Goal: Task Accomplishment & Management: Manage account settings

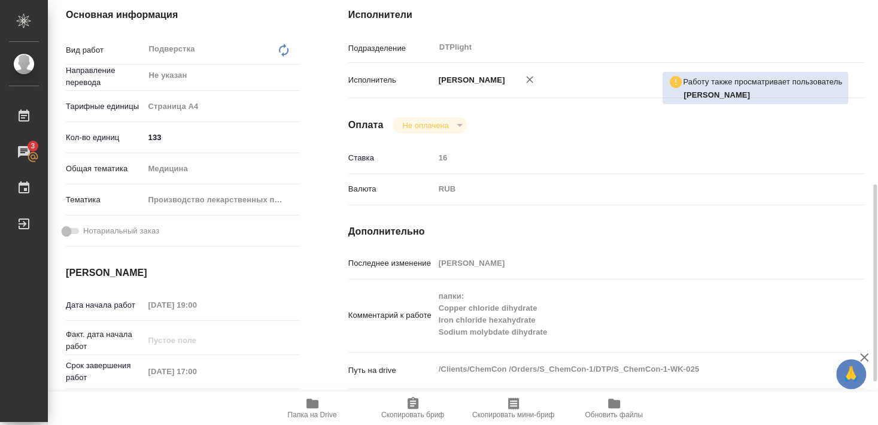
scroll to position [323, 0]
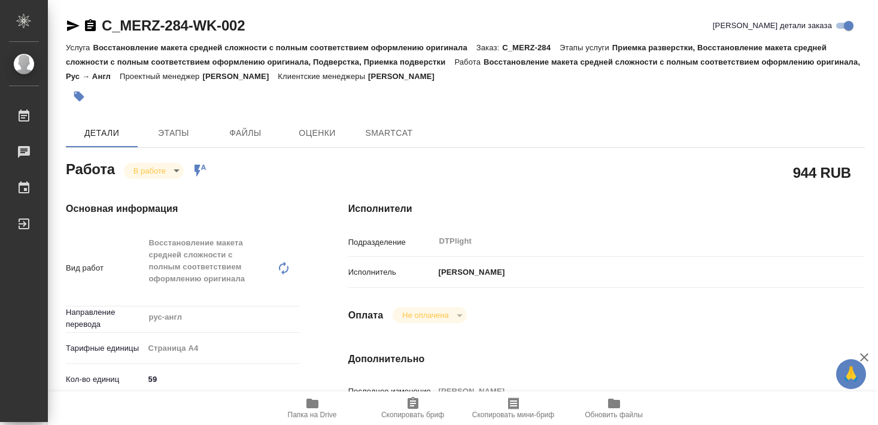
type textarea "x"
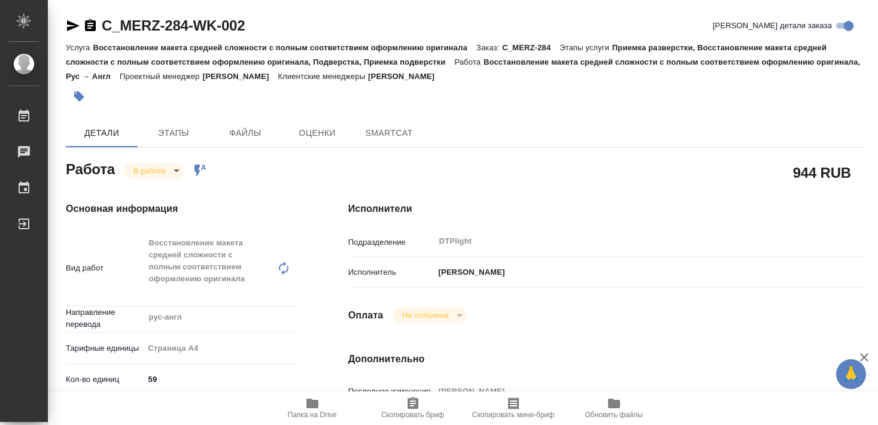
type textarea "x"
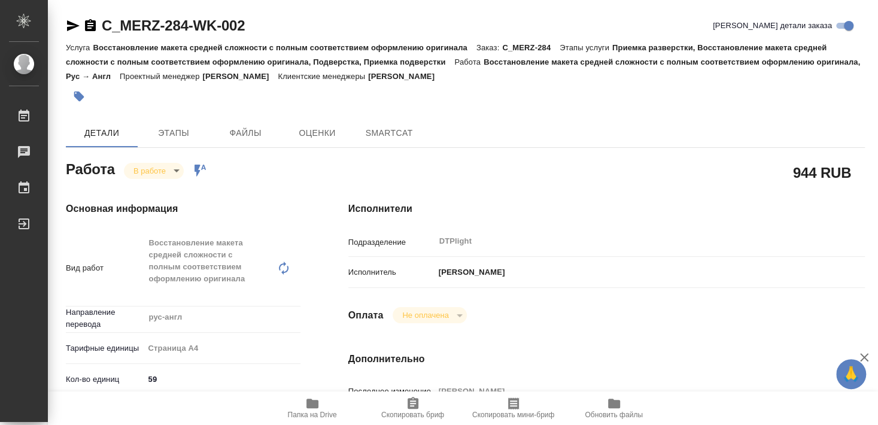
type textarea "x"
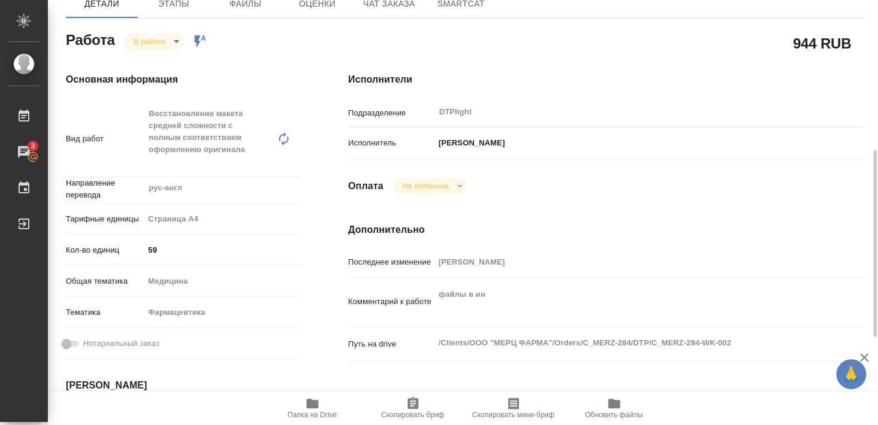
scroll to position [194, 0]
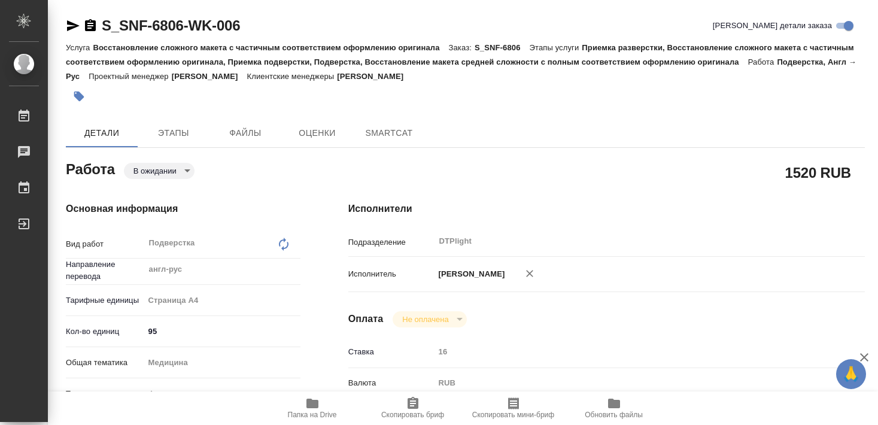
type textarea "x"
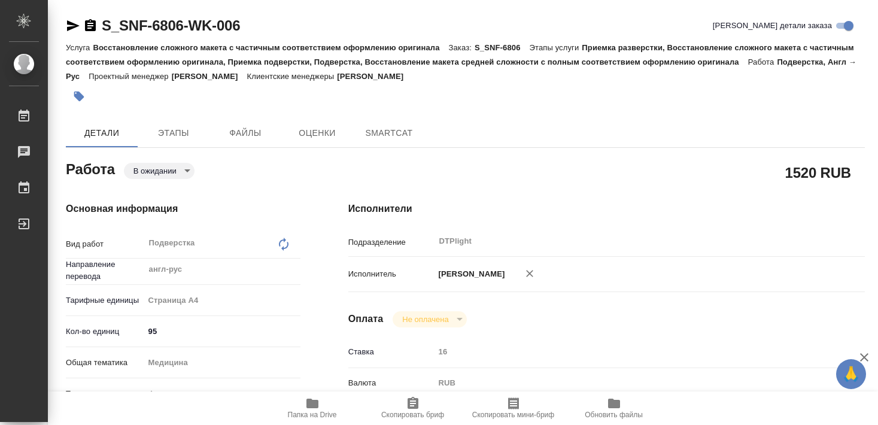
type textarea "x"
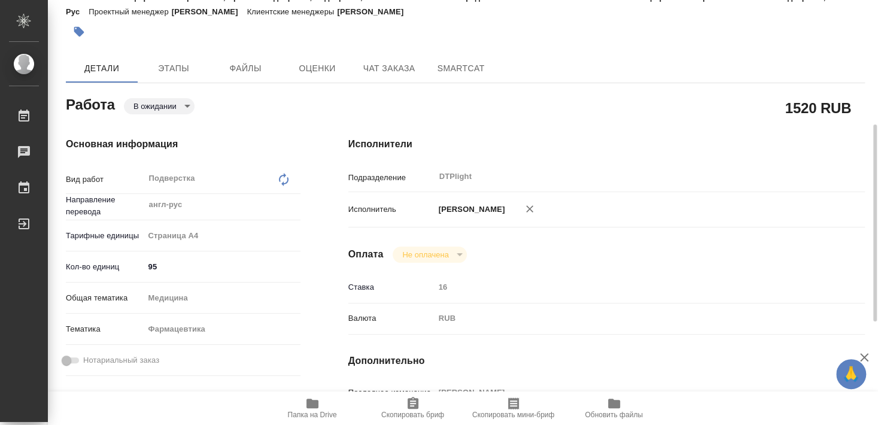
scroll to position [194, 0]
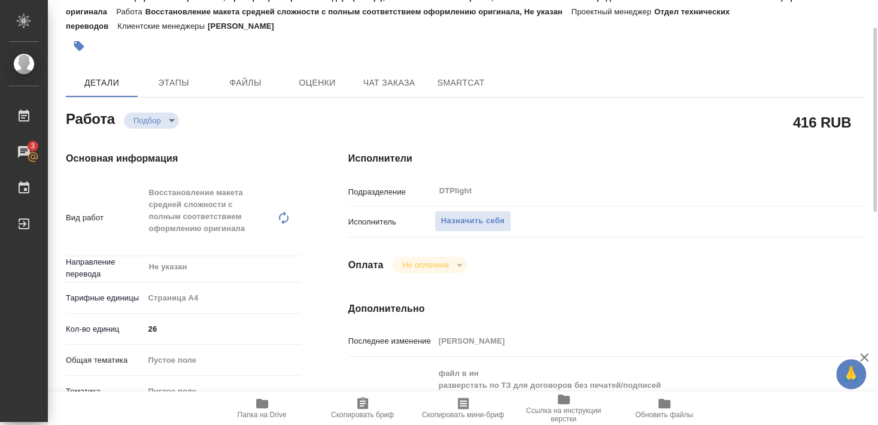
scroll to position [194, 0]
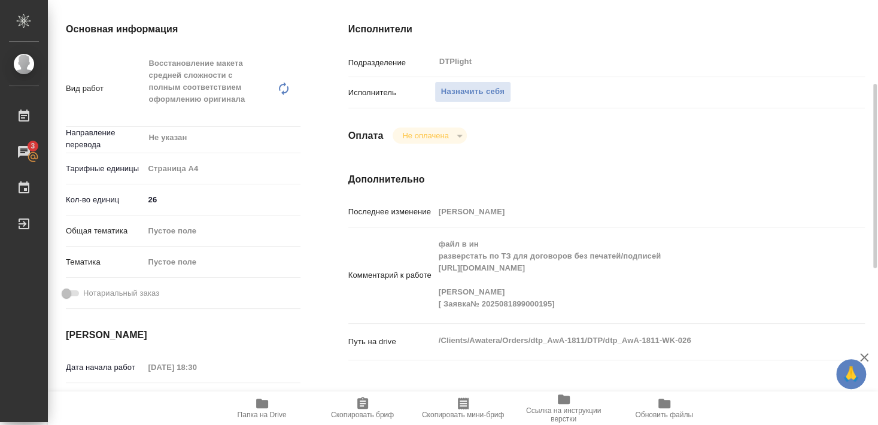
click at [259, 406] on icon "button" at bounding box center [262, 404] width 12 height 10
click at [486, 85] on span "Назначить себя" at bounding box center [472, 92] width 63 height 14
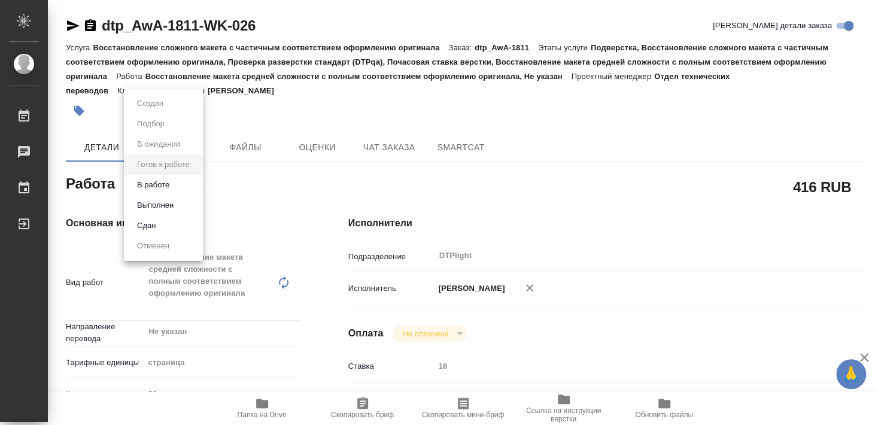
click at [162, 187] on button "В работе" at bounding box center [153, 184] width 40 height 13
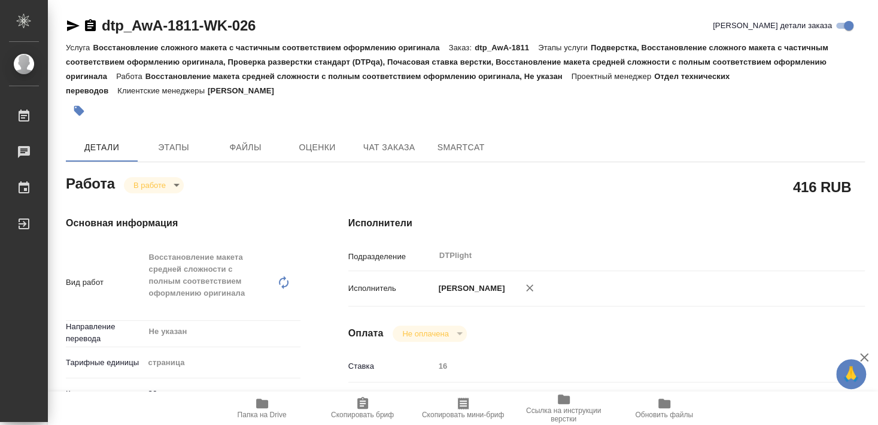
type textarea "x"
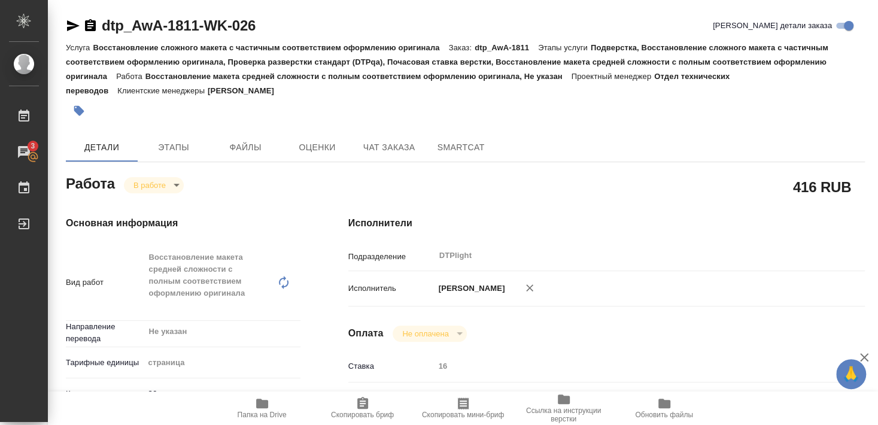
type textarea "x"
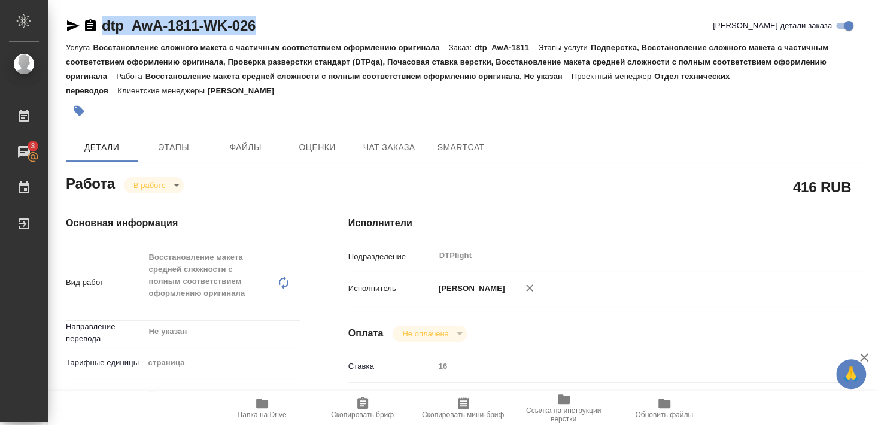
drag, startPoint x: 102, startPoint y: 37, endPoint x: 284, endPoint y: 31, distance: 182.1
click at [284, 31] on div "dtp_AwA-1811-WK-026 Кратко детали заказа" at bounding box center [465, 28] width 799 height 24
copy link "dtp_AwA-1811-WK-026"
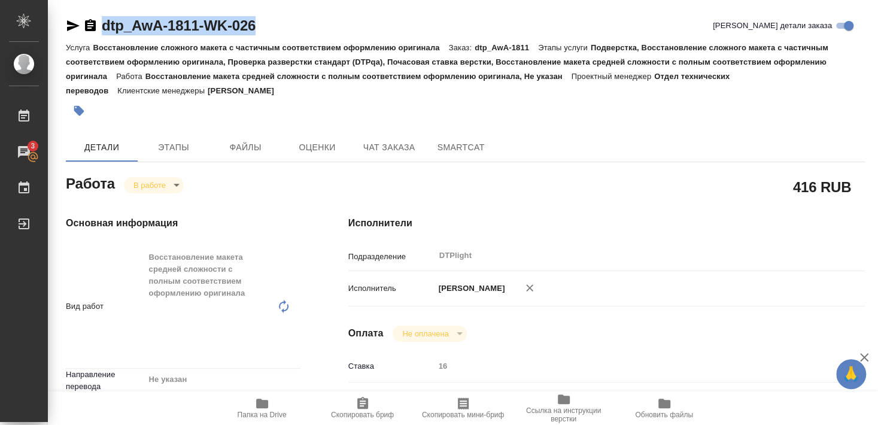
type textarea "x"
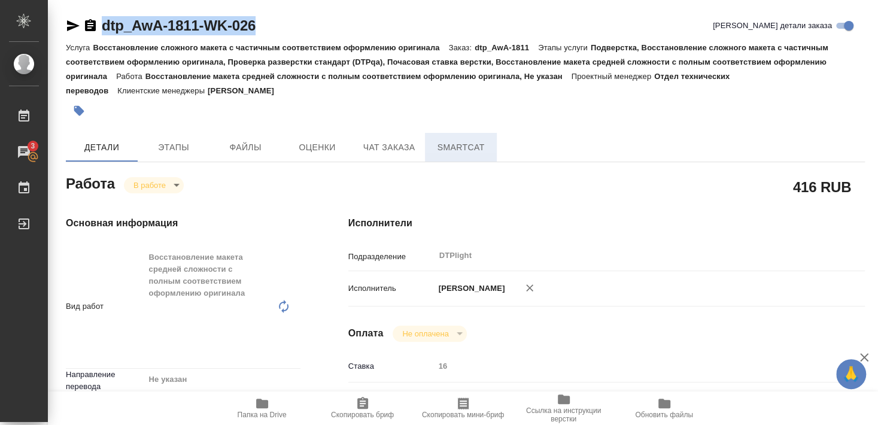
type textarea "x"
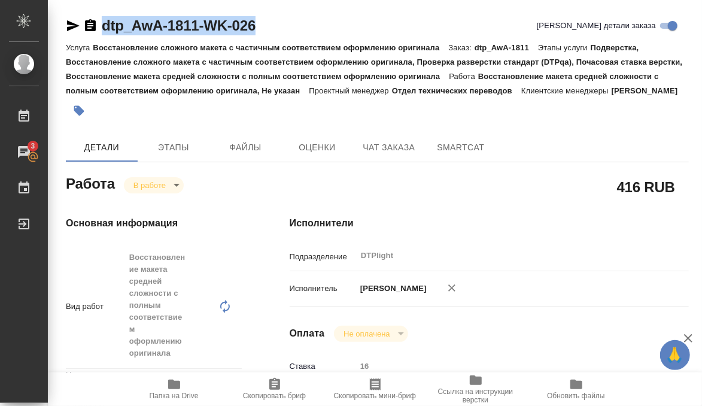
type textarea "x"
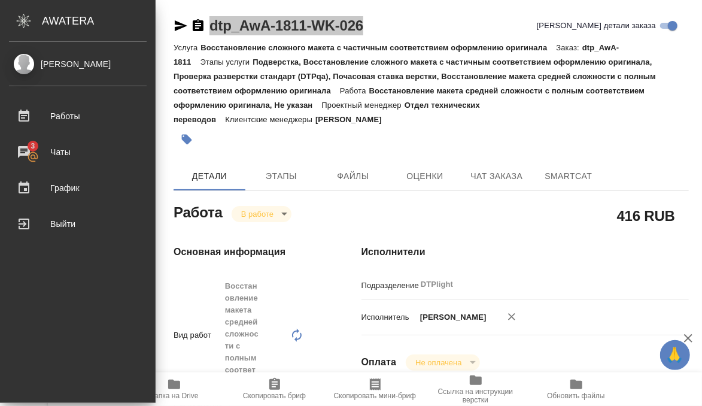
type textarea "x"
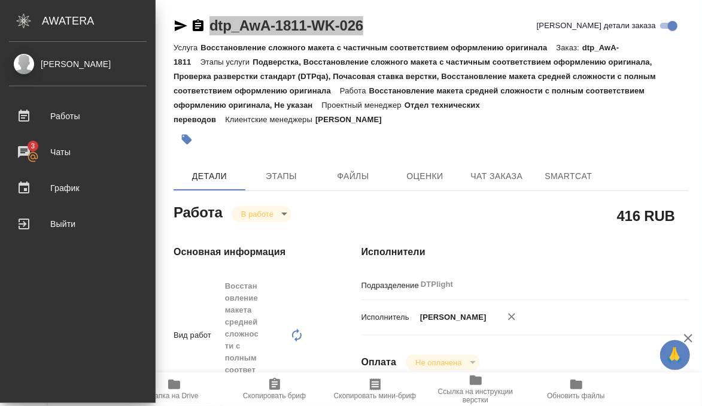
type textarea "x"
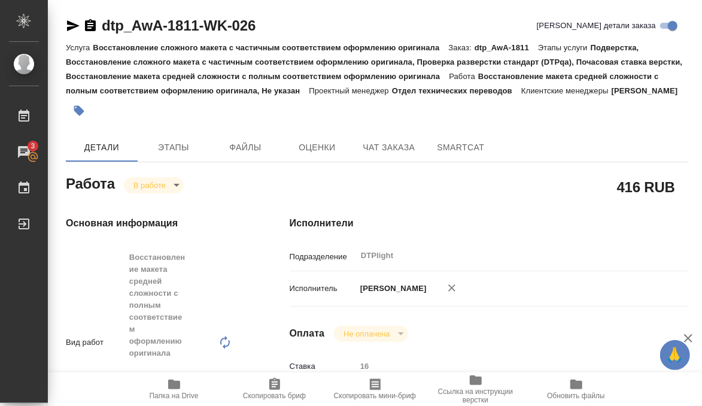
click at [118, 48] on p "Восстановление сложного макета с частичным соответствием оформлению оригинала" at bounding box center [271, 47] width 356 height 9
drag, startPoint x: 110, startPoint y: 33, endPoint x: 294, endPoint y: 31, distance: 184.4
click at [294, 31] on div "dtp_AwA-1811-WK-026 Кратко детали заказа" at bounding box center [377, 25] width 623 height 19
copy link "dtp_AwA-1811-WK-026"
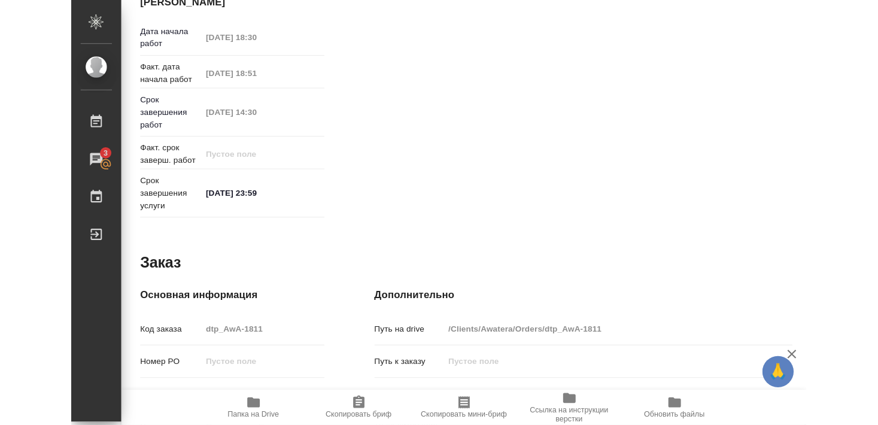
scroll to position [582, 0]
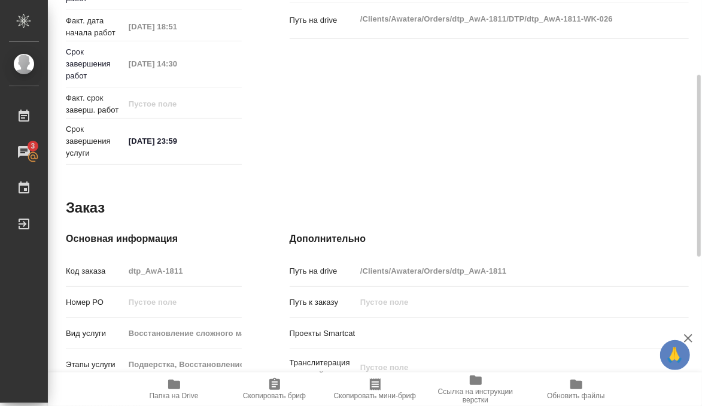
type textarea "x"
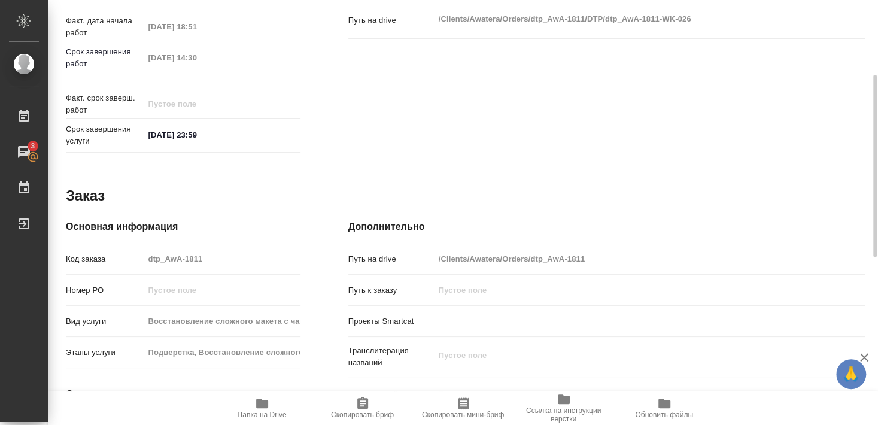
scroll to position [460, 0]
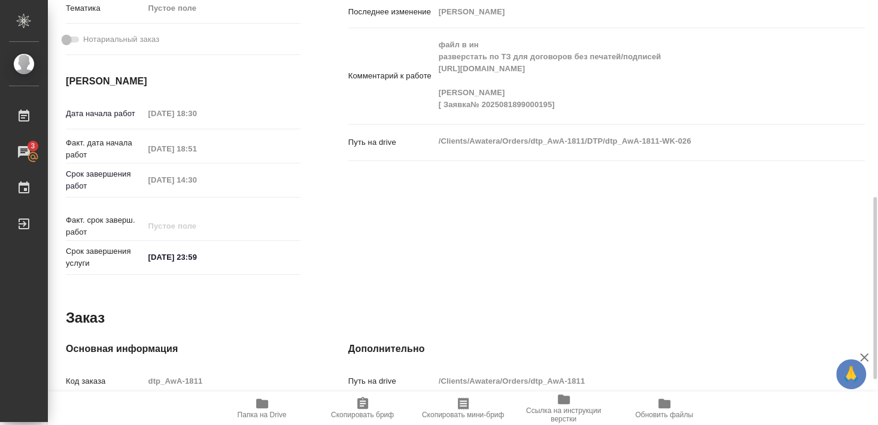
type textarea "x"
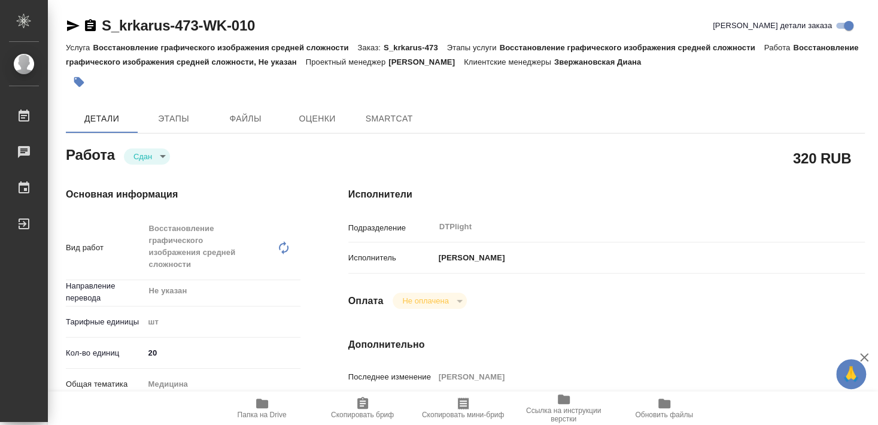
type textarea "x"
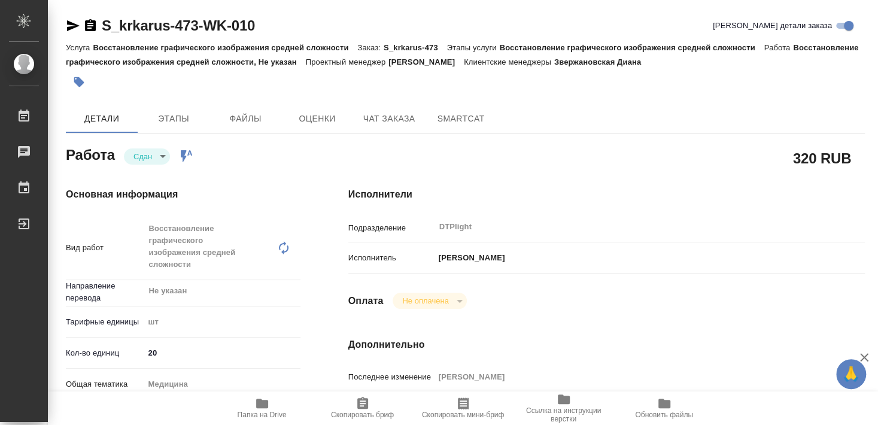
type textarea "x"
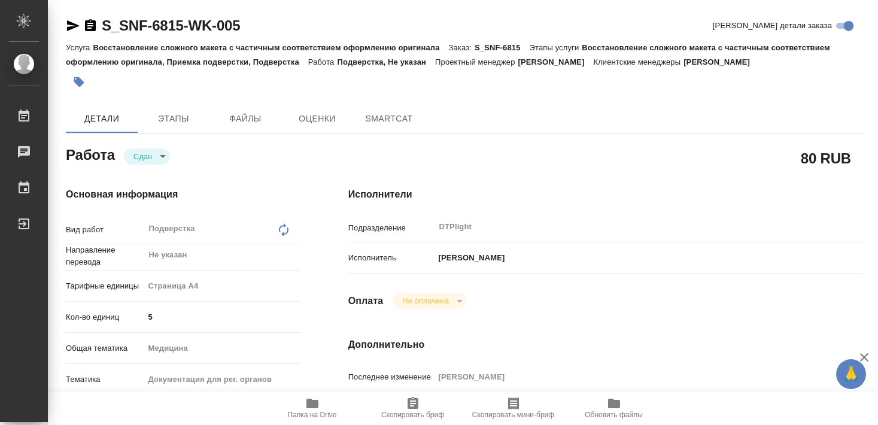
type textarea "x"
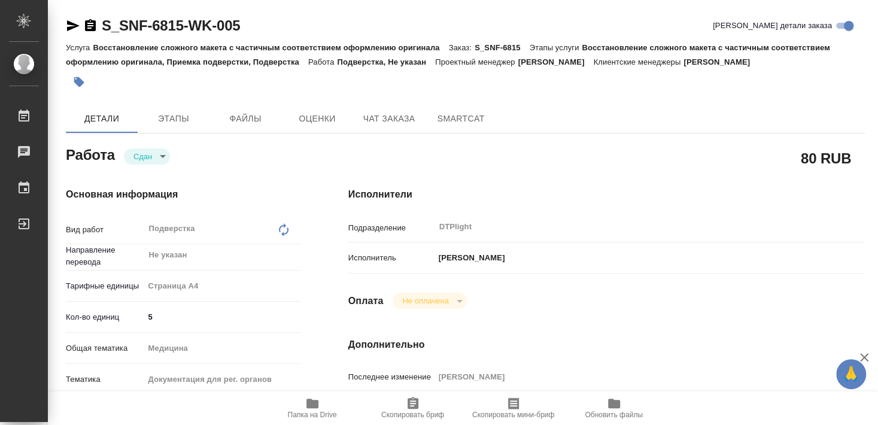
type textarea "x"
